Goal: Find contact information: Obtain details needed to contact an individual or organization

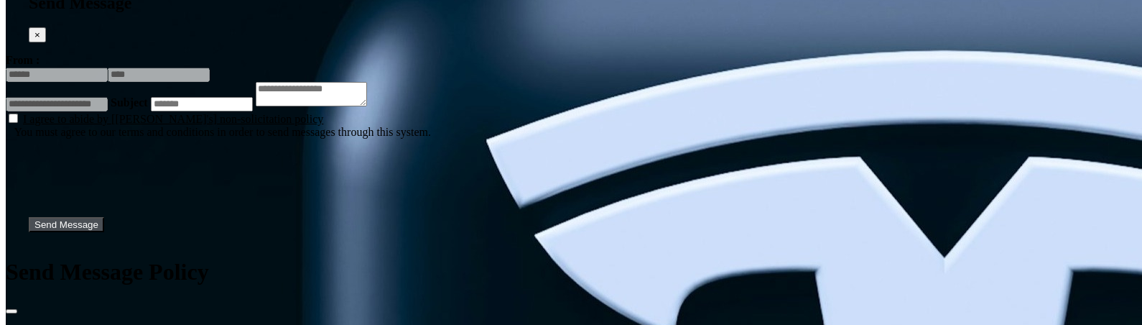
scroll to position [5072, 0]
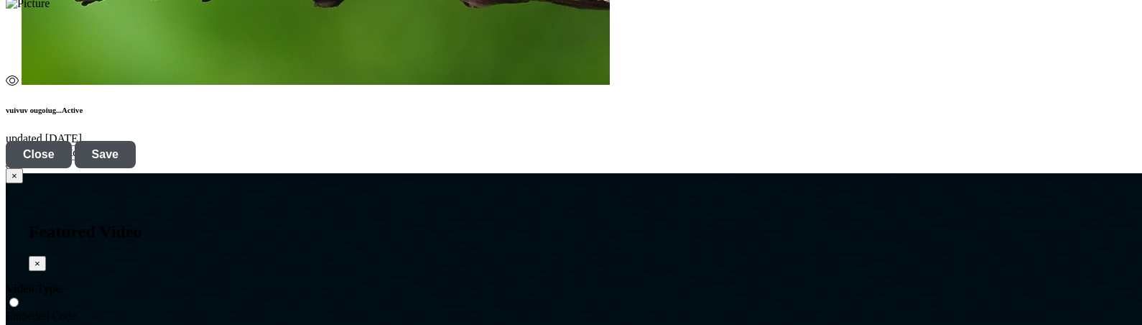
scroll to position [4874, 0]
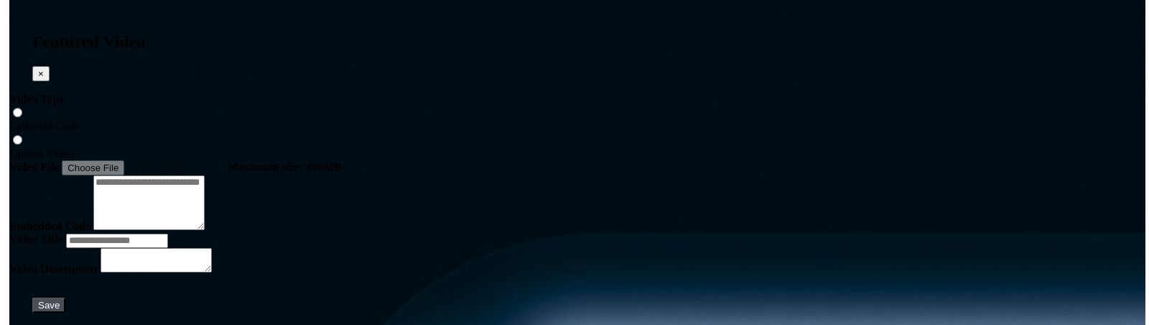
scroll to position [5144, 0]
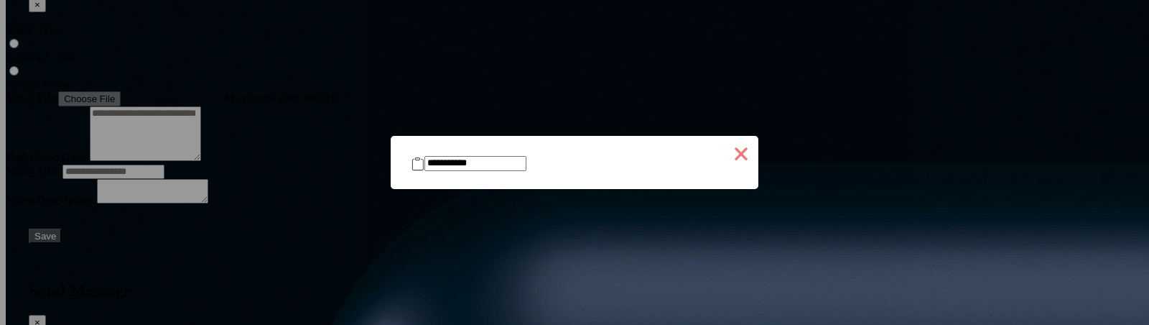
click at [724, 144] on button "×" at bounding box center [741, 153] width 34 height 34
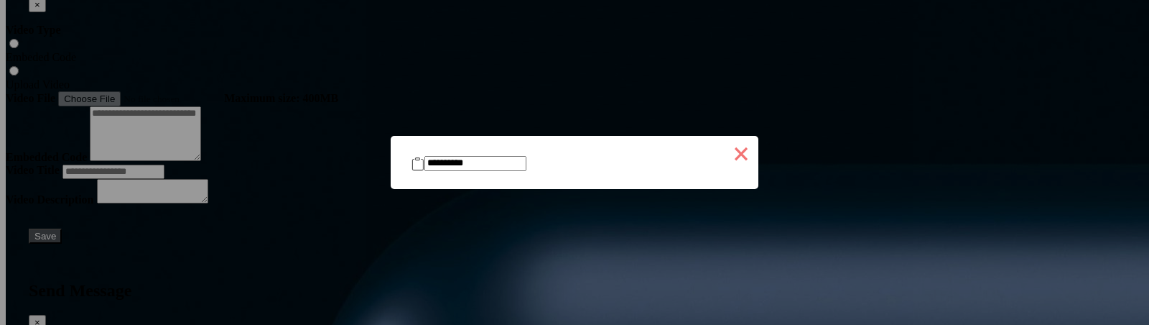
click at [724, 148] on button "×" at bounding box center [741, 153] width 34 height 34
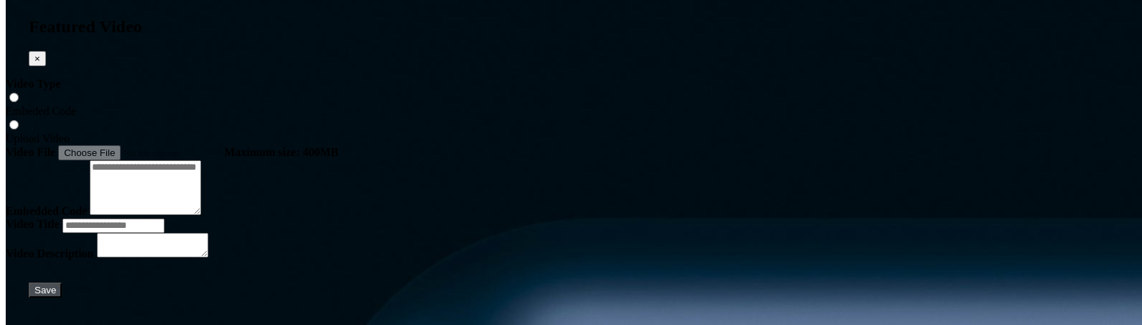
scroll to position [5088, 0]
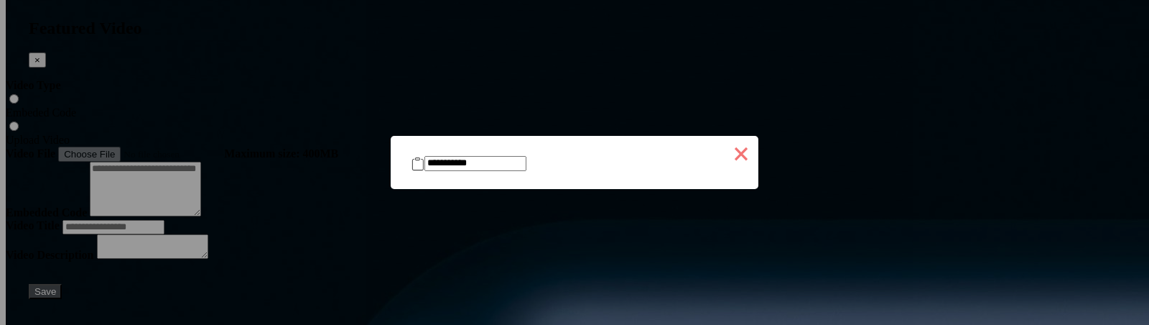
click at [725, 145] on button "×" at bounding box center [741, 153] width 34 height 34
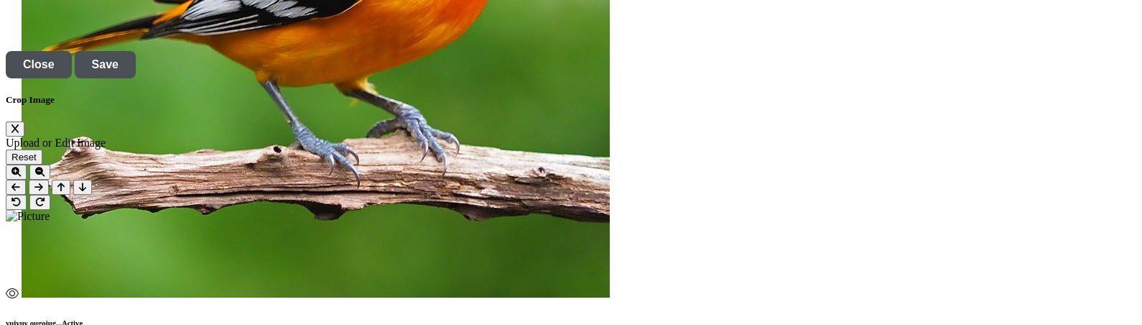
scroll to position [4640, 0]
